Goal: Task Accomplishment & Management: Use online tool/utility

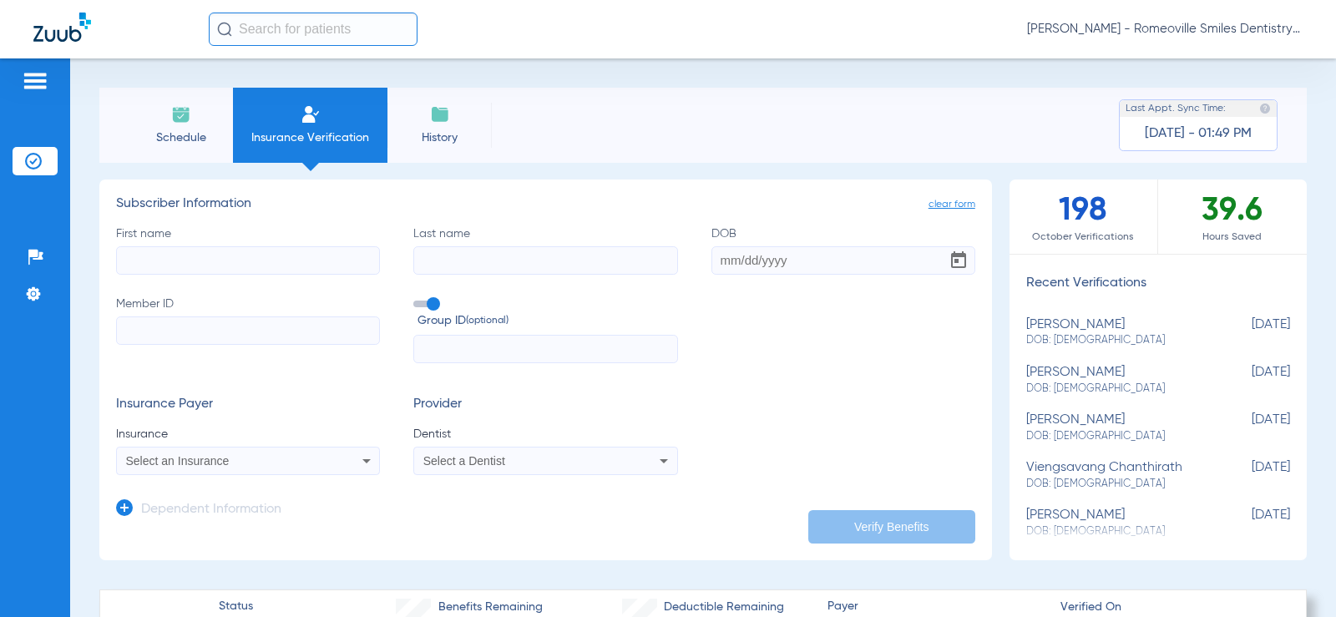
drag, startPoint x: 1193, startPoint y: 210, endPoint x: 1264, endPoint y: 210, distance: 70.2
click at [1264, 210] on div "39.6 Hours Saved" at bounding box center [1232, 217] width 149 height 74
click at [433, 118] on img at bounding box center [440, 114] width 20 height 20
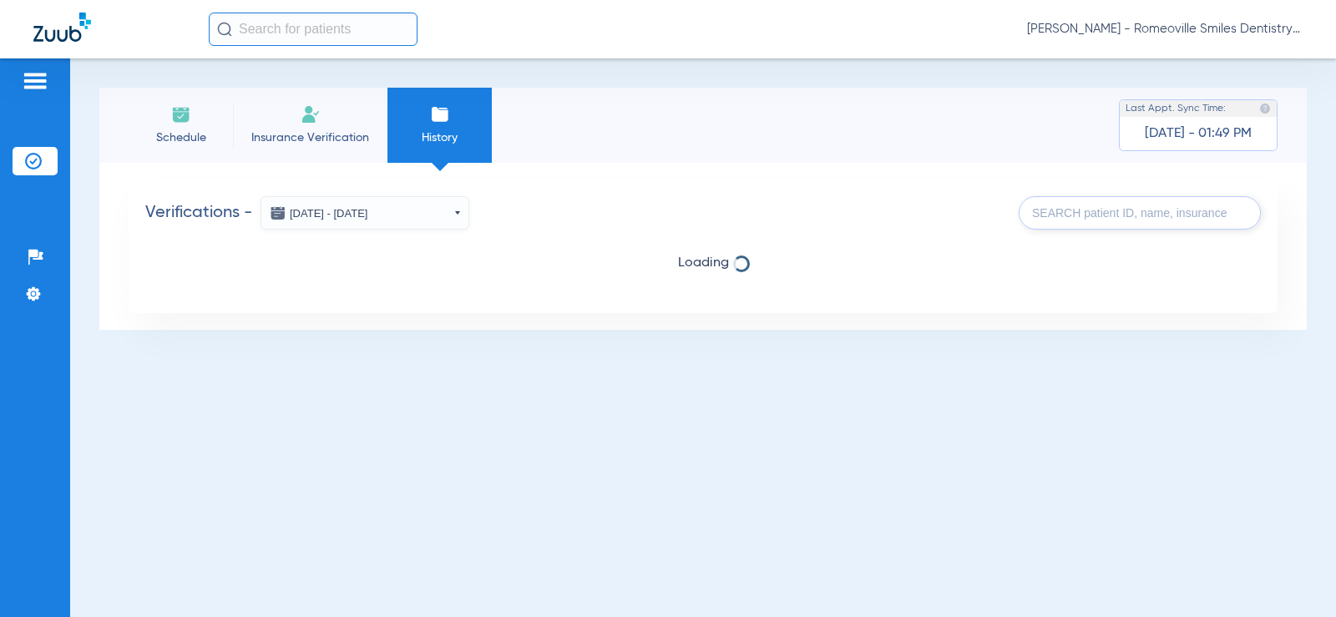
click at [311, 30] on input "text" at bounding box center [313, 29] width 209 height 33
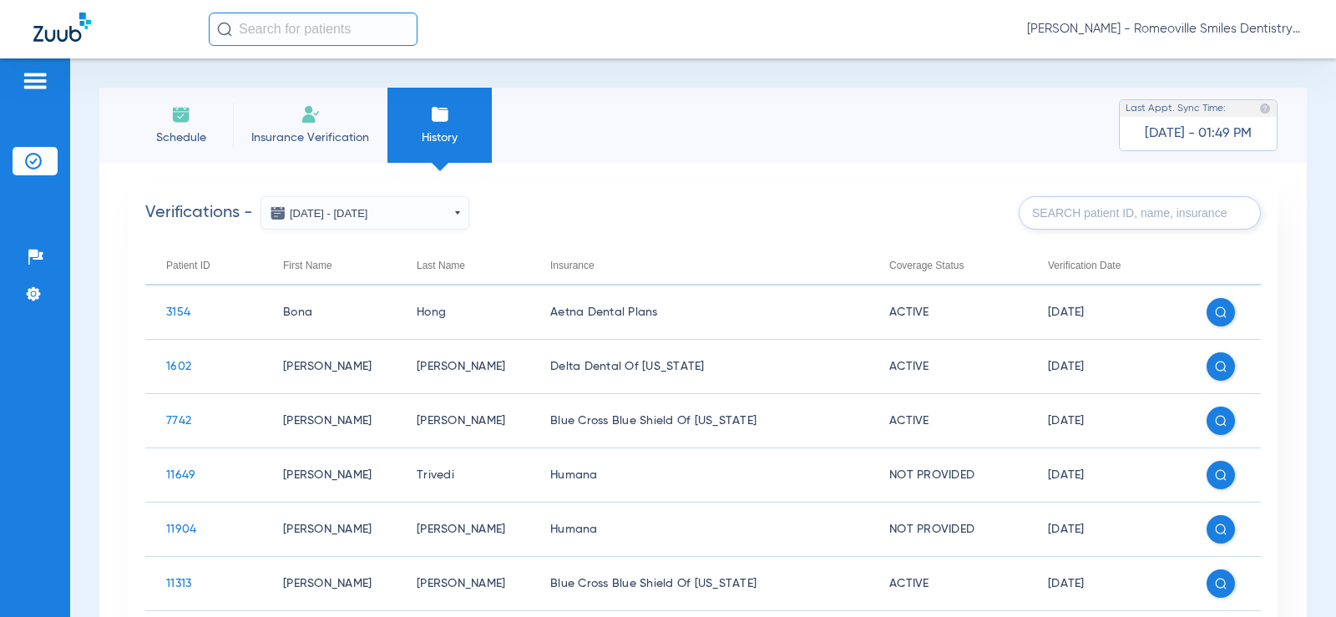
click at [1144, 30] on span "[PERSON_NAME] - Romeoville Smiles Dentistry" at bounding box center [1165, 29] width 276 height 17
click at [1225, 58] on span "Account Selection" at bounding box center [1240, 59] width 94 height 12
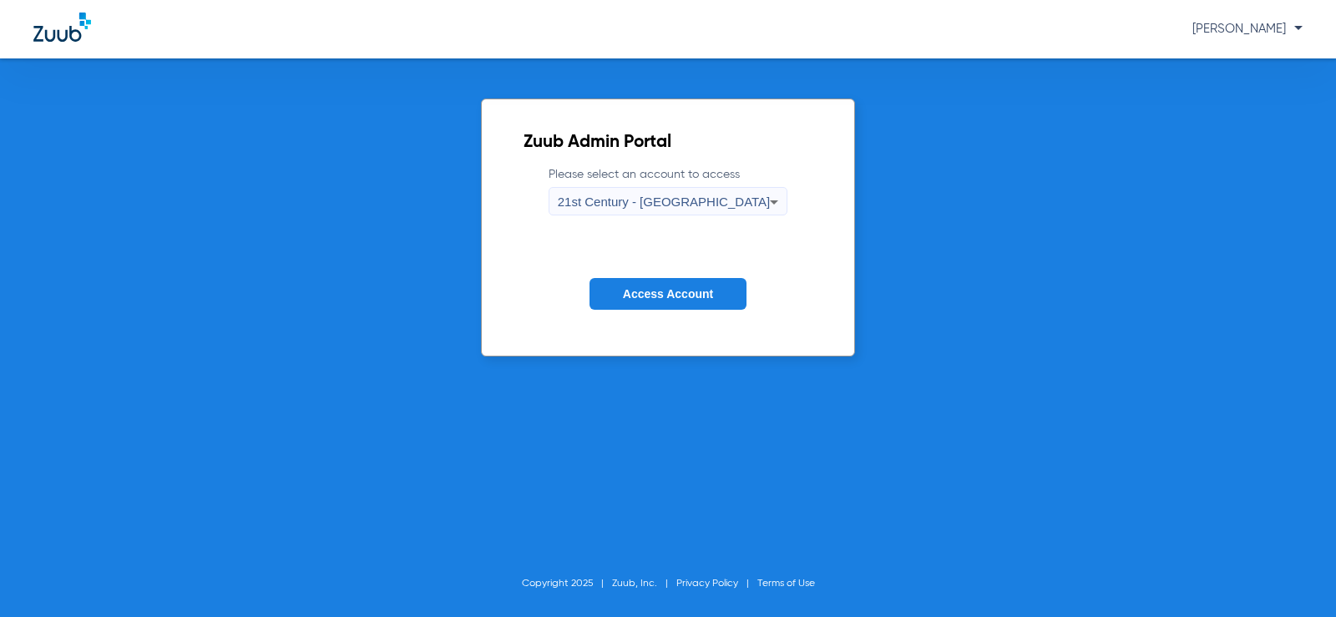
click at [692, 195] on span "21st Century - [GEOGRAPHIC_DATA]" at bounding box center [664, 202] width 213 height 14
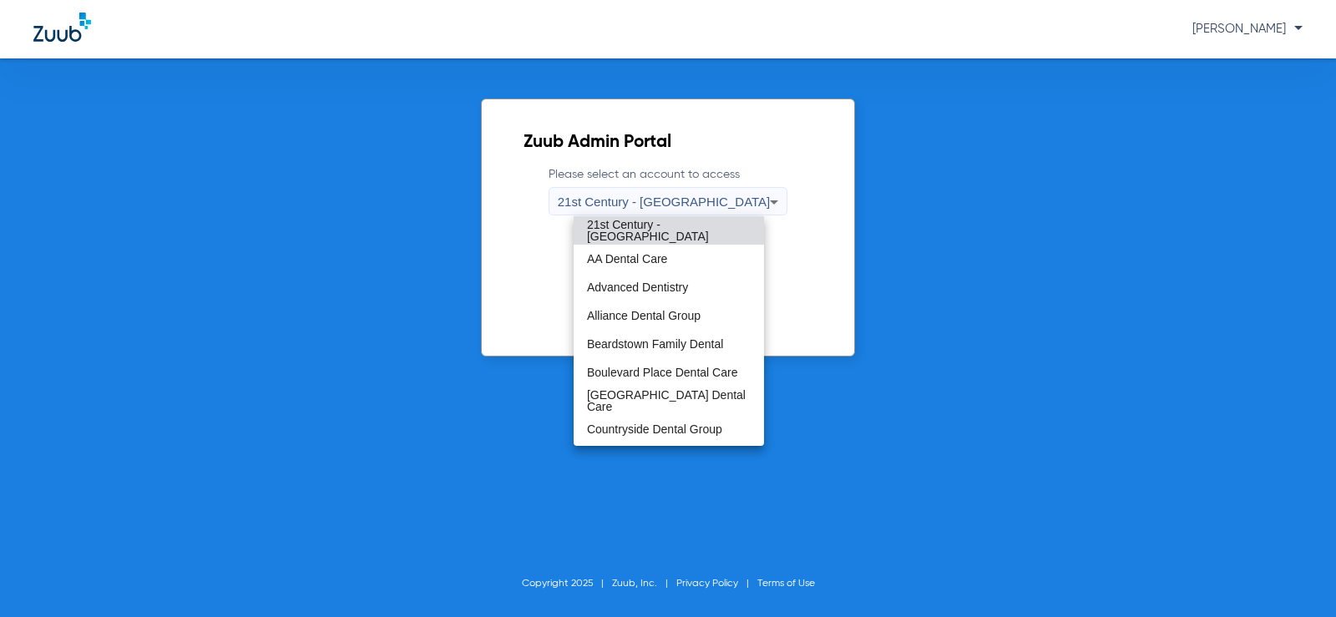
click at [950, 364] on div at bounding box center [668, 308] width 1336 height 617
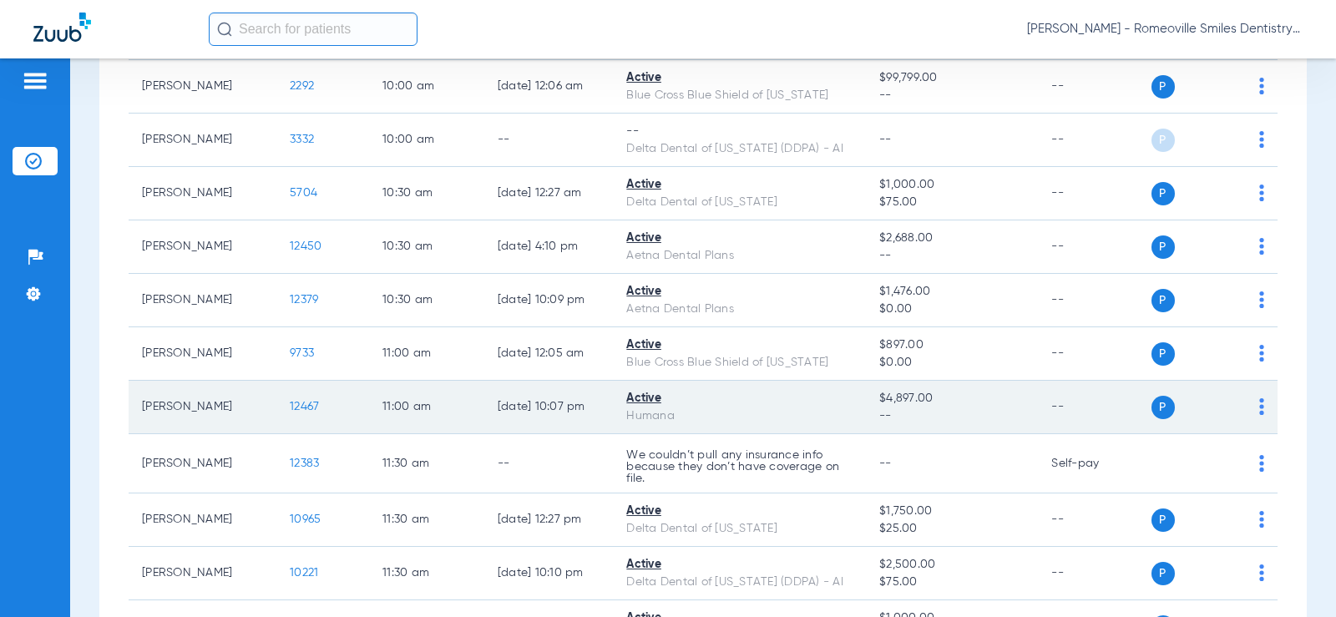
scroll to position [668, 0]
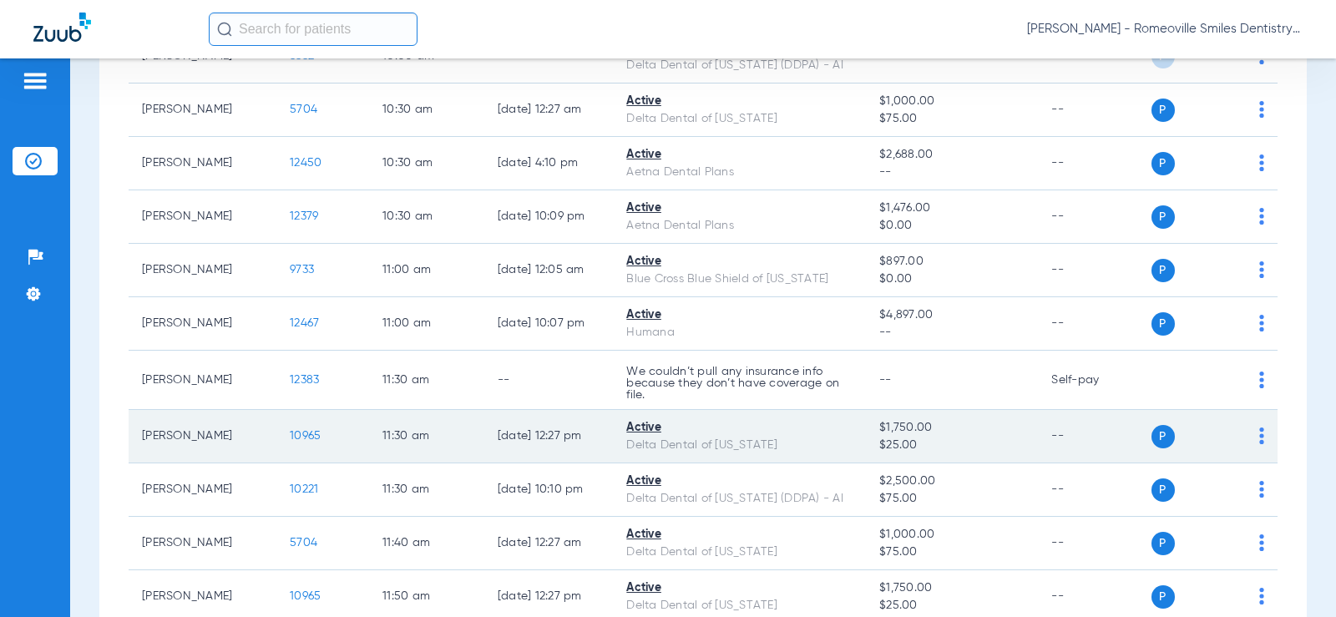
click at [292, 443] on td "10965" at bounding box center [322, 436] width 93 height 53
click at [292, 440] on span "10965" at bounding box center [305, 436] width 31 height 12
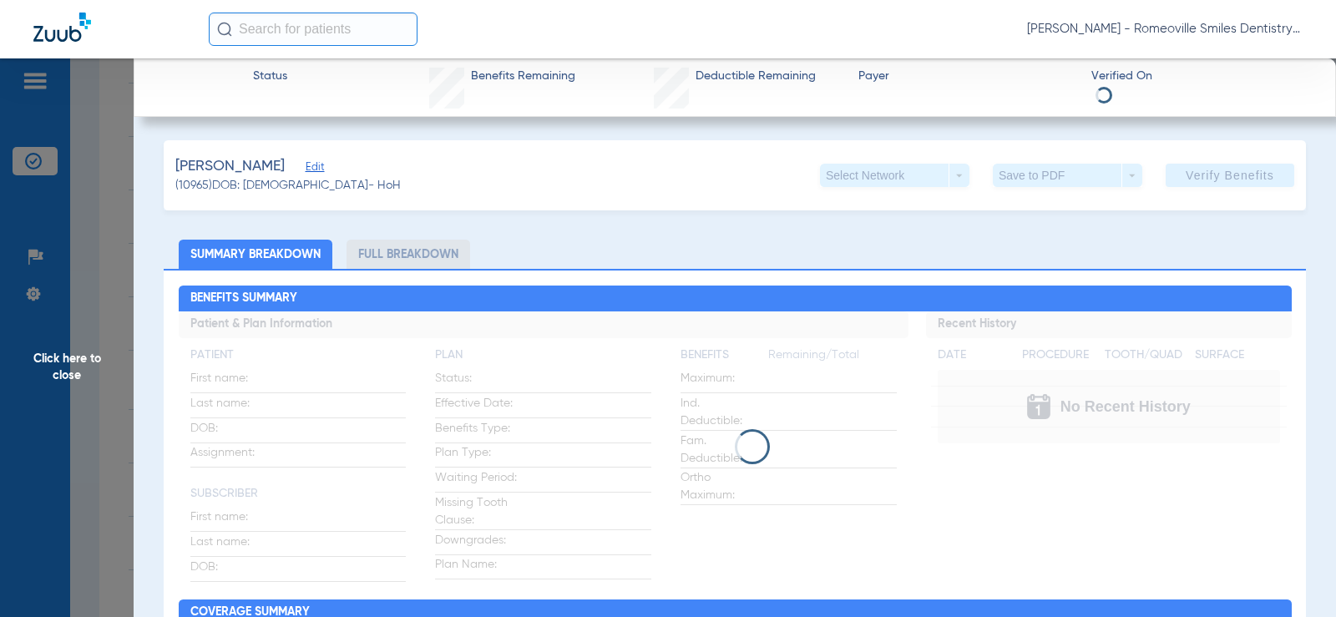
click at [393, 251] on li "Full Breakdown" at bounding box center [409, 254] width 124 height 29
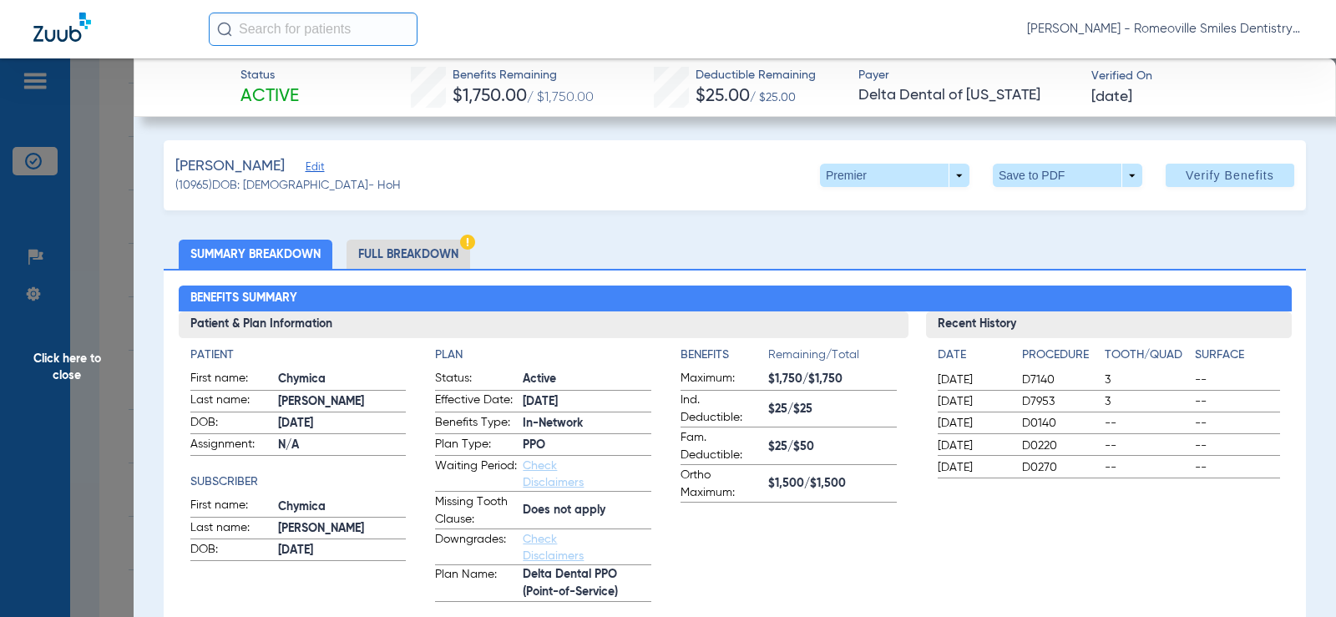
click at [388, 254] on li "Full Breakdown" at bounding box center [409, 254] width 124 height 29
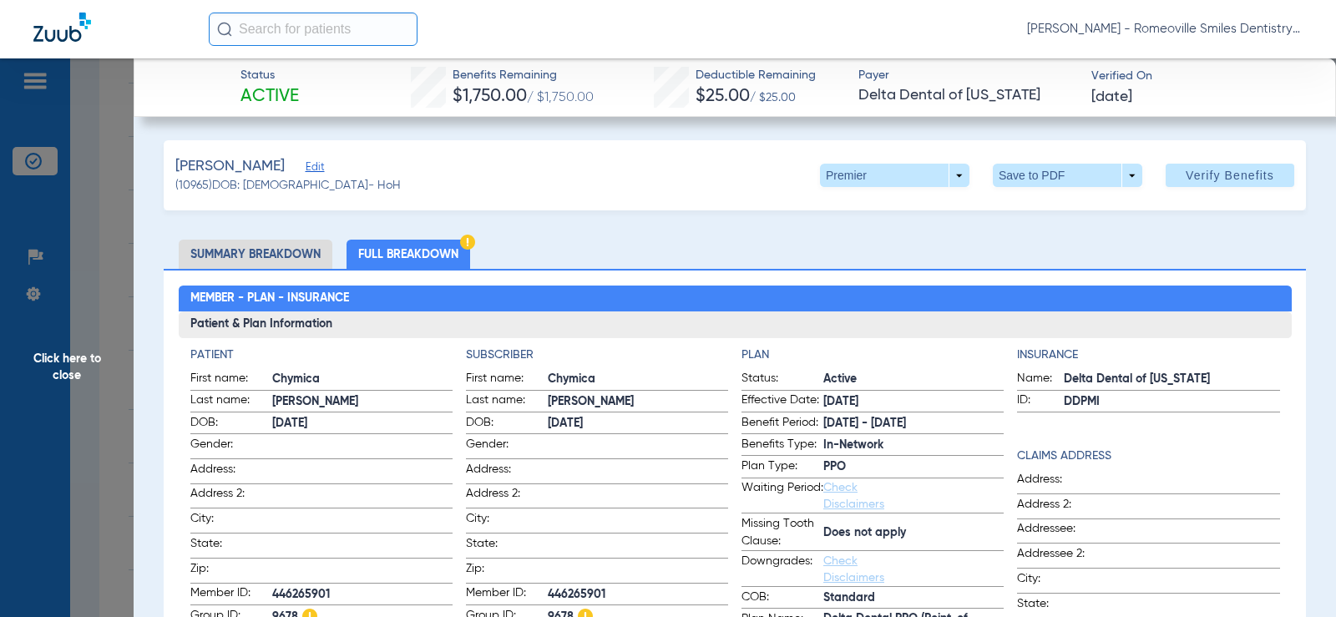
drag, startPoint x: 1102, startPoint y: 401, endPoint x: 1048, endPoint y: 394, distance: 53.9
click at [1048, 394] on label "ID: DDPMI" at bounding box center [1148, 402] width 262 height 21
click at [1111, 373] on span "Delta Dental of Michigan" at bounding box center [1171, 380] width 215 height 18
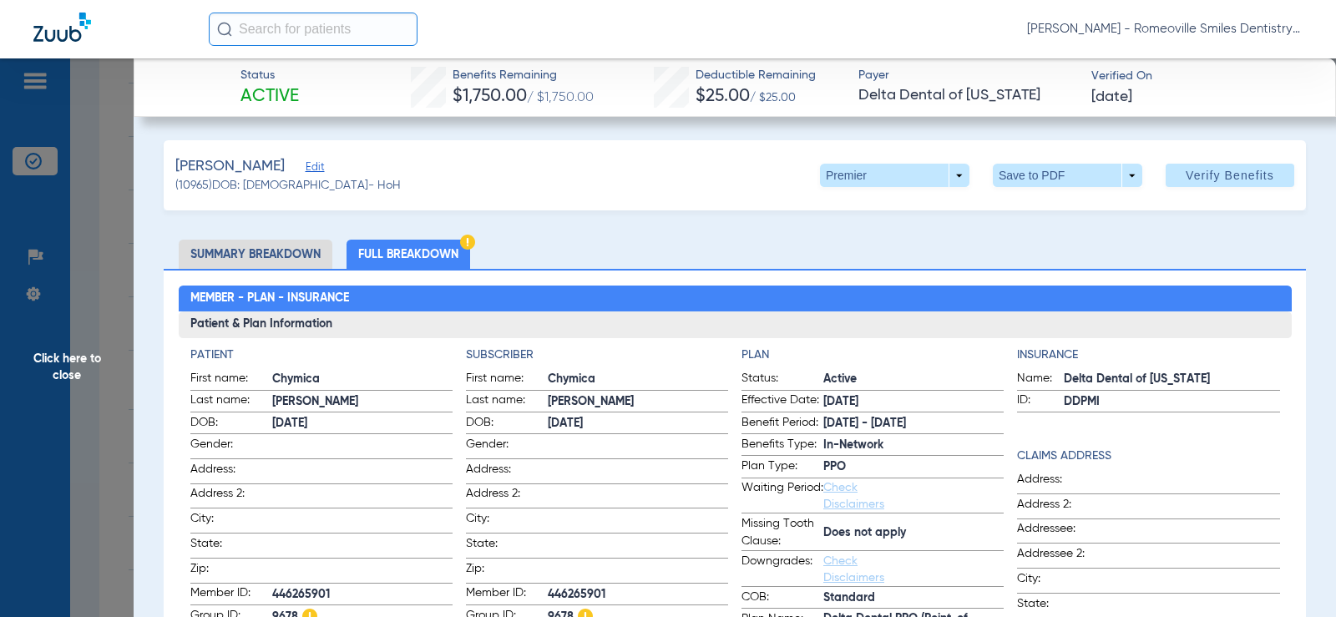
click at [97, 347] on span "Click here to close" at bounding box center [67, 366] width 134 height 617
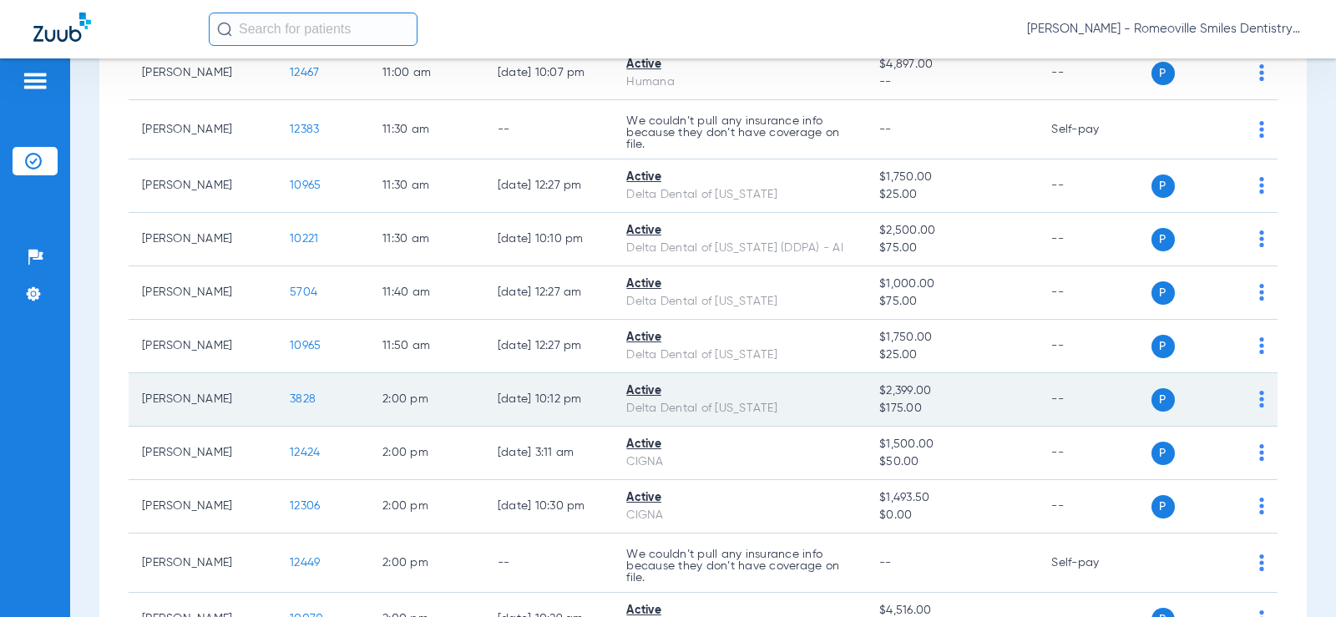
scroll to position [835, 0]
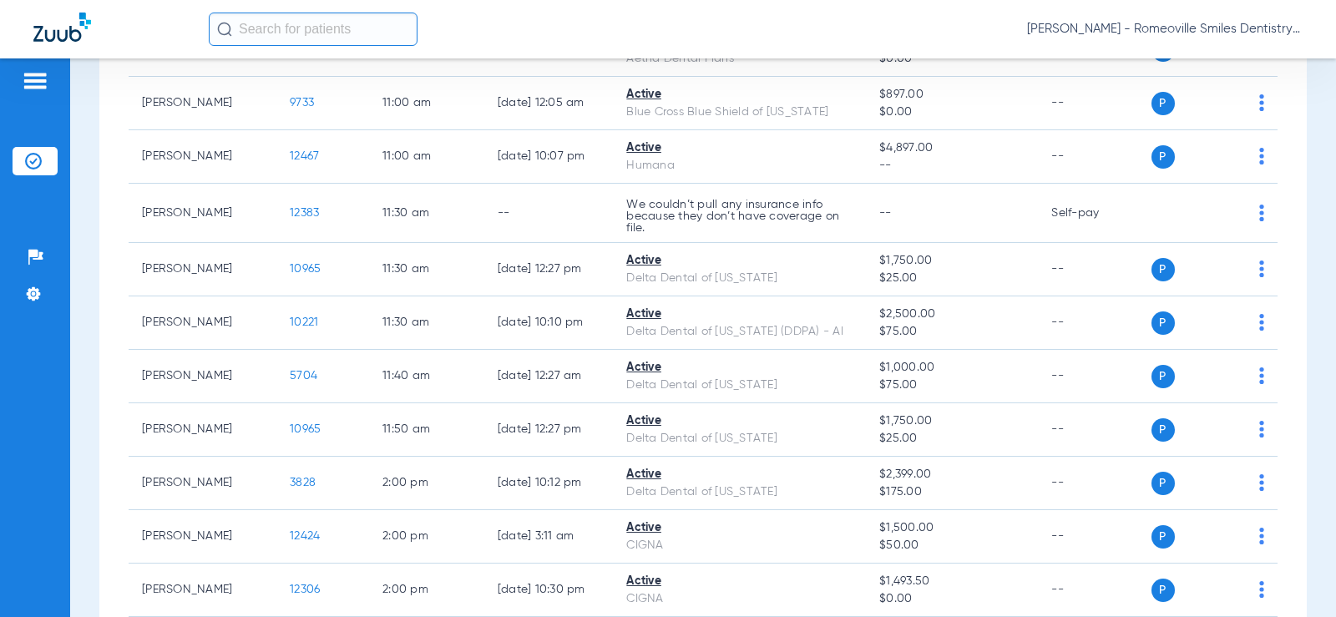
click at [352, 38] on input "text" at bounding box center [313, 29] width 209 height 33
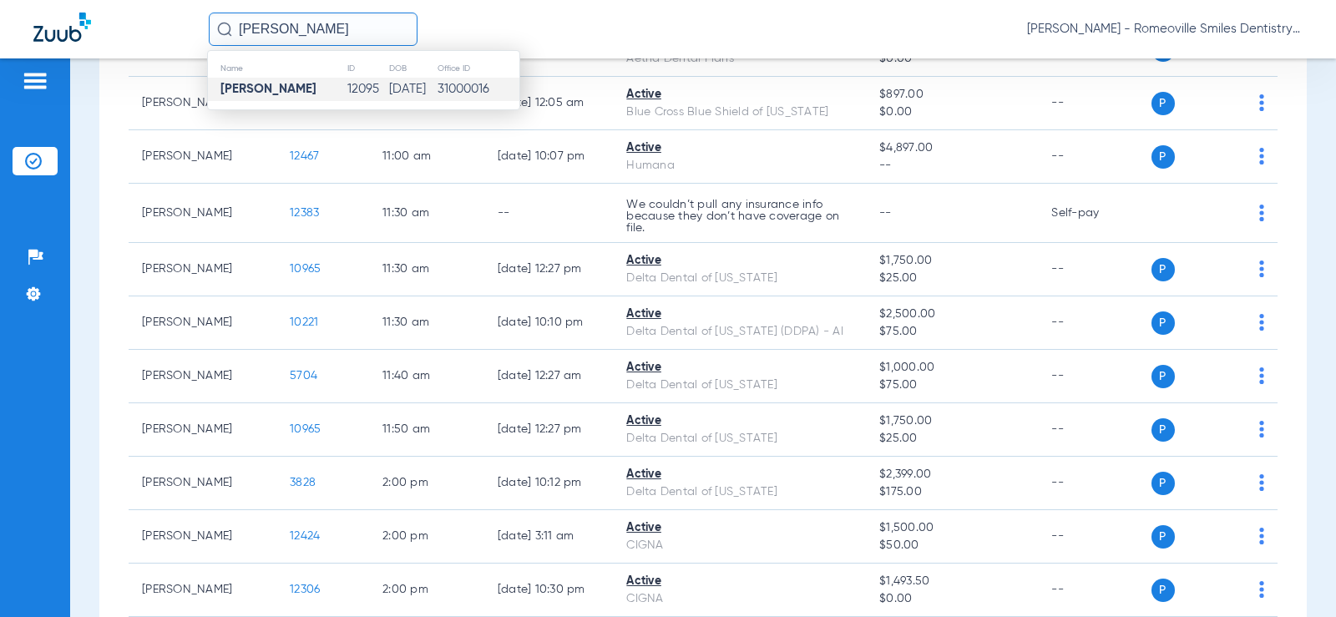
type input "charlotte hill"
click at [352, 82] on td "12095" at bounding box center [368, 89] width 43 height 23
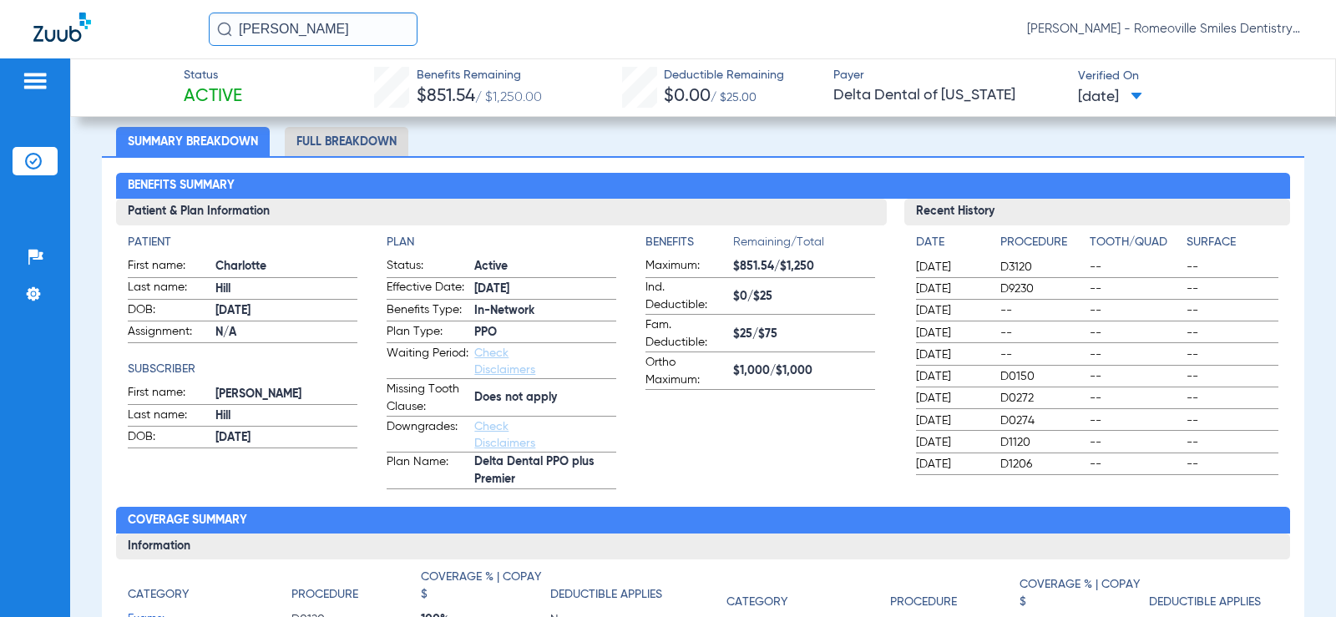
scroll to position [84, 0]
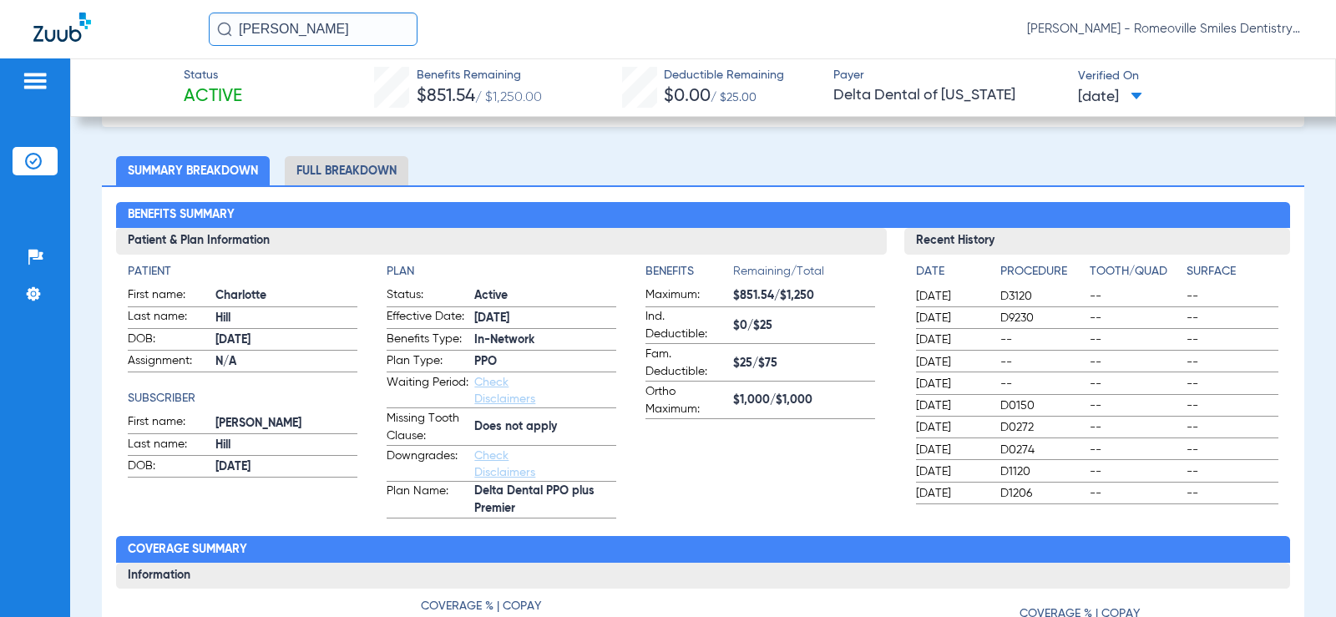
click at [333, 168] on li "Full Breakdown" at bounding box center [347, 170] width 124 height 29
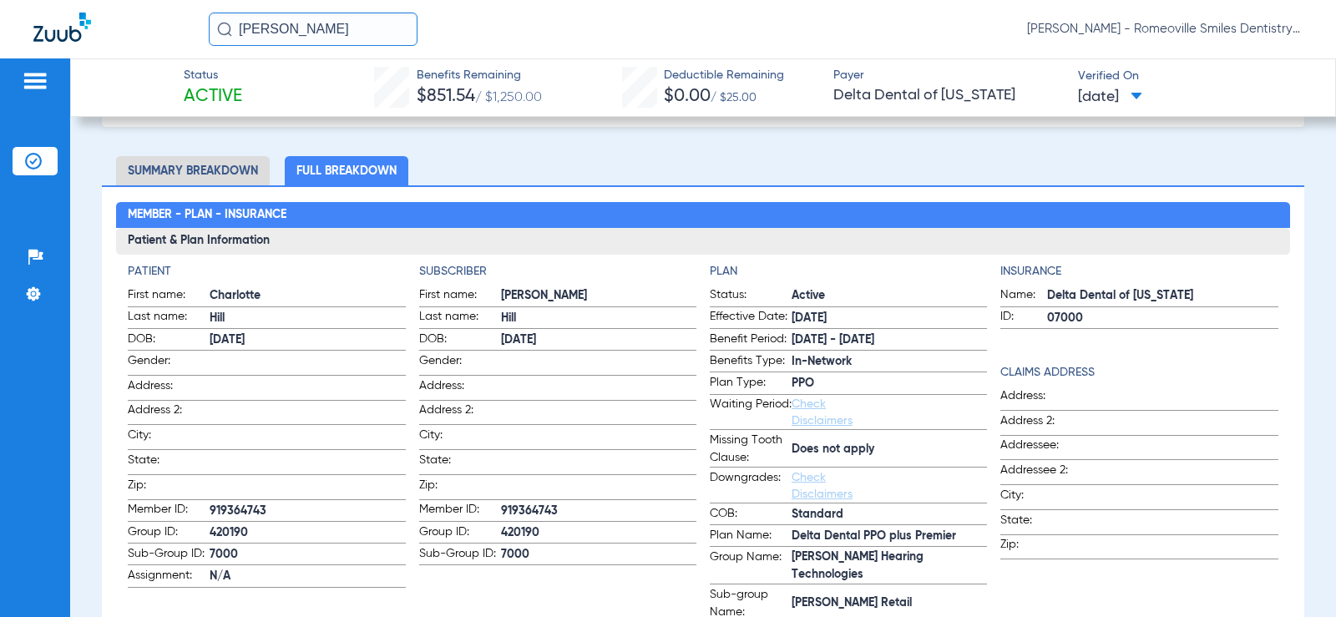
drag, startPoint x: 1190, startPoint y: 296, endPoint x: 1042, endPoint y: 296, distance: 147.8
click at [1047, 296] on span "Delta Dental of Minnesota" at bounding box center [1162, 296] width 231 height 18
drag, startPoint x: 1082, startPoint y: 316, endPoint x: 1034, endPoint y: 327, distance: 49.6
click at [1034, 327] on label "ID: 07000" at bounding box center [1139, 318] width 277 height 21
drag, startPoint x: 1187, startPoint y: 288, endPoint x: 1037, endPoint y: 291, distance: 149.5
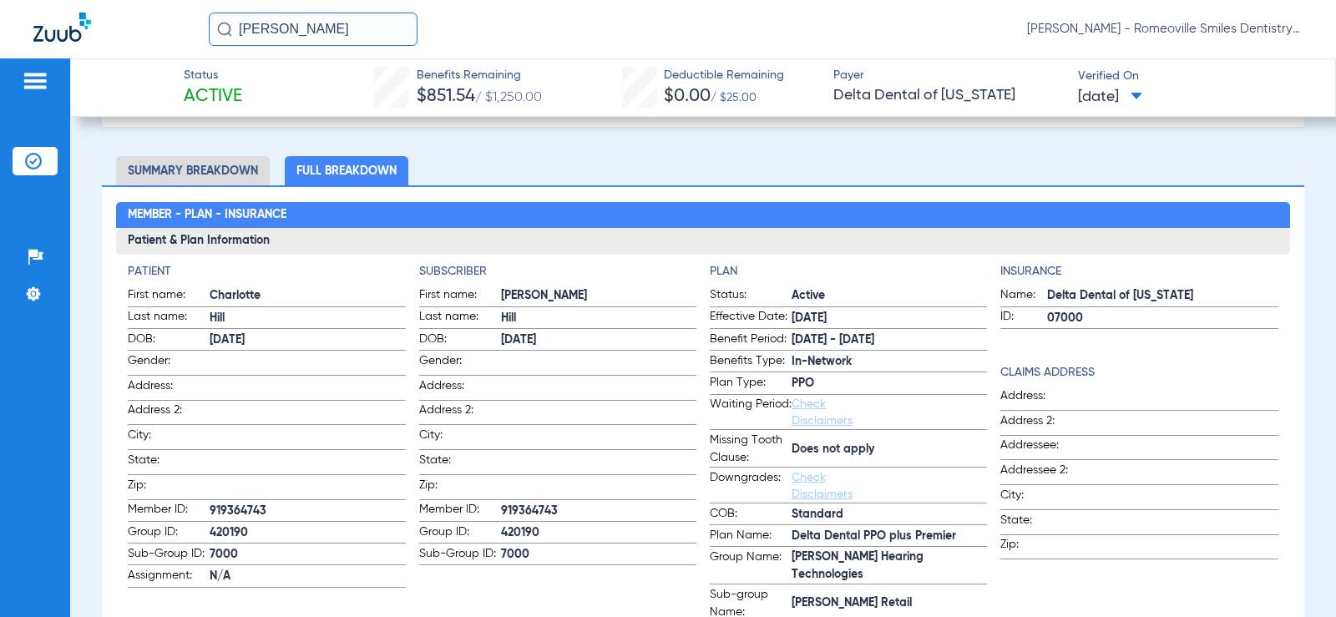
click at [1037, 291] on label "Name: Delta Dental of Minnesota" at bounding box center [1139, 296] width 277 height 21
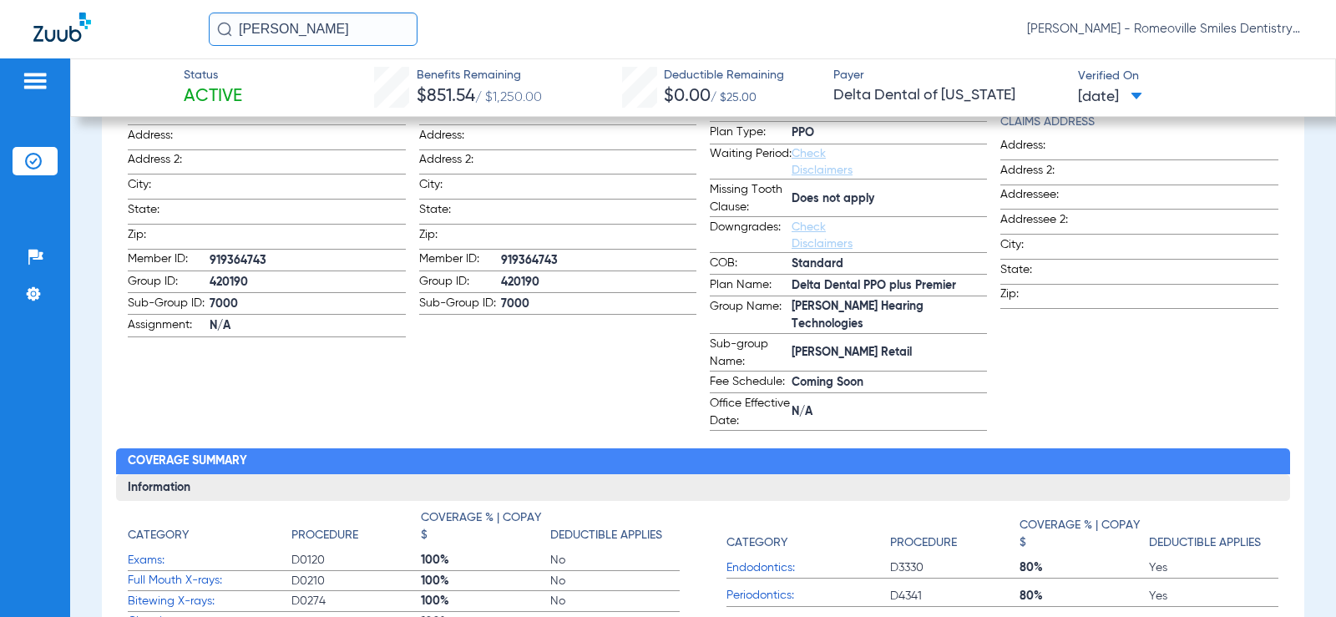
scroll to position [0, 0]
